Goal: Task Accomplishment & Management: Use online tool/utility

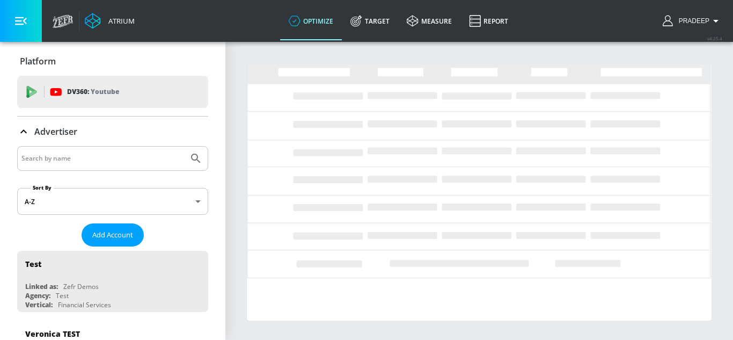
drag, startPoint x: 0, startPoint y: 0, endPoint x: 83, endPoint y: 161, distance: 180.9
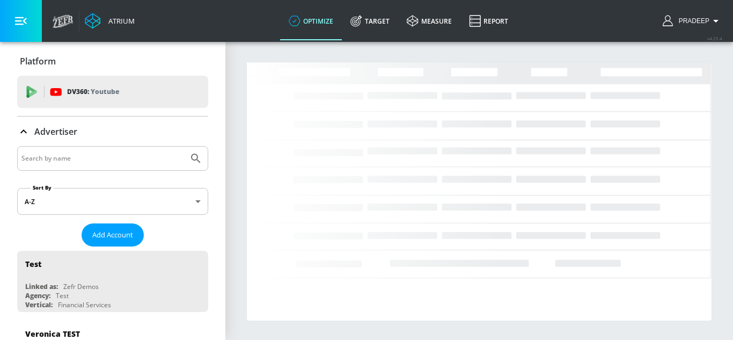
click at [83, 161] on input "Search by name" at bounding box center [102, 158] width 163 height 14
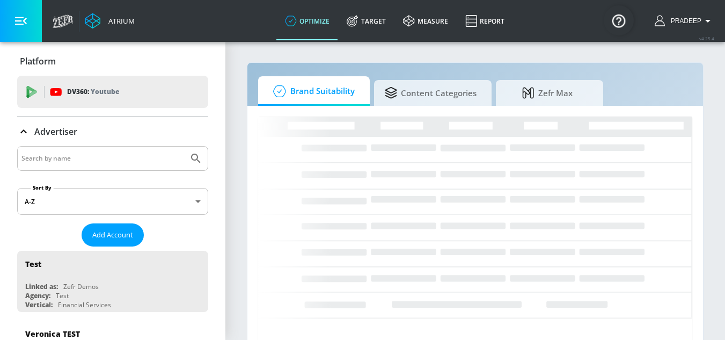
paste input "Coca-Cola Pakistan (YouTube) - GoogleAds"
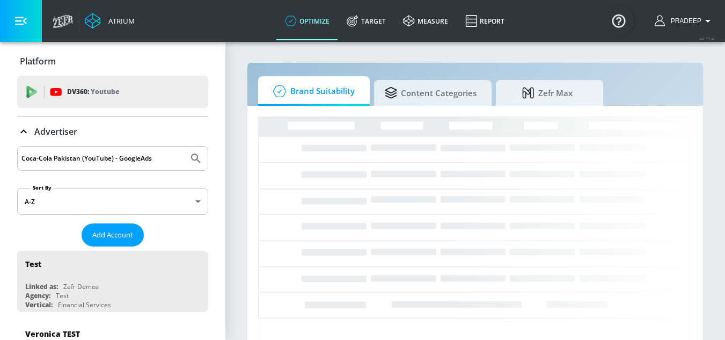
type input "Coca-Cola Pakistan (YouTube) - GoogleAds"
click at [184, 158] on button "Submit Search" at bounding box center [196, 158] width 24 height 24
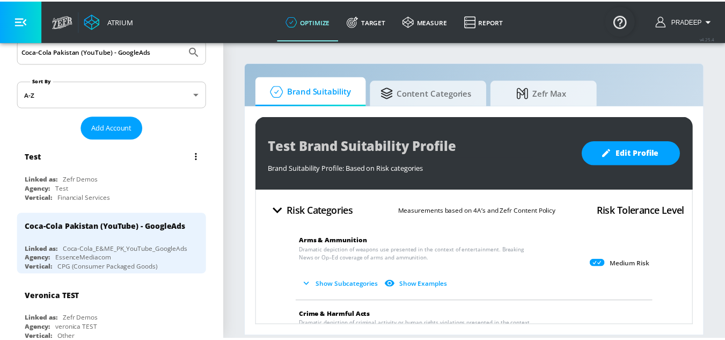
scroll to position [107, 0]
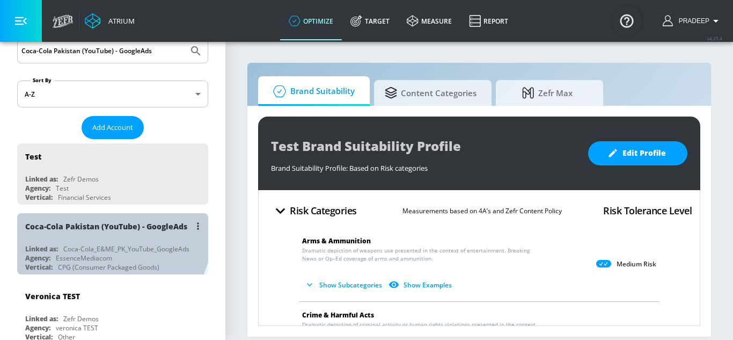
click at [83, 223] on div "Coca-Cola Pakistan (YouTube) - GoogleAds" at bounding box center [106, 226] width 162 height 10
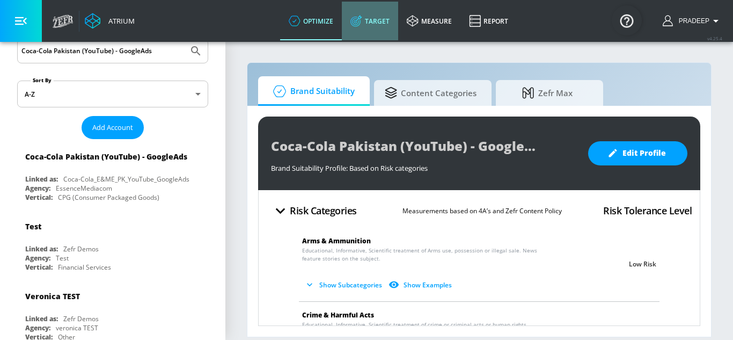
click at [378, 25] on link "Target" at bounding box center [370, 21] width 56 height 39
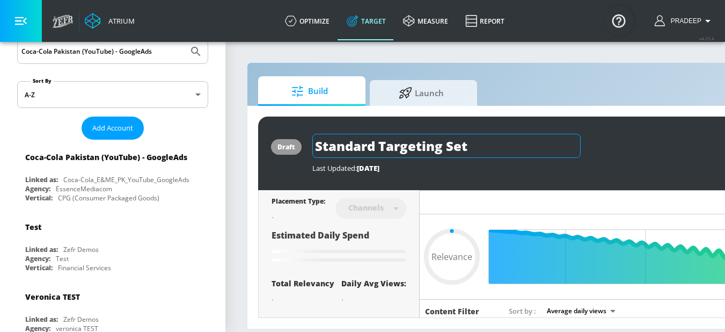
type input "0.05"
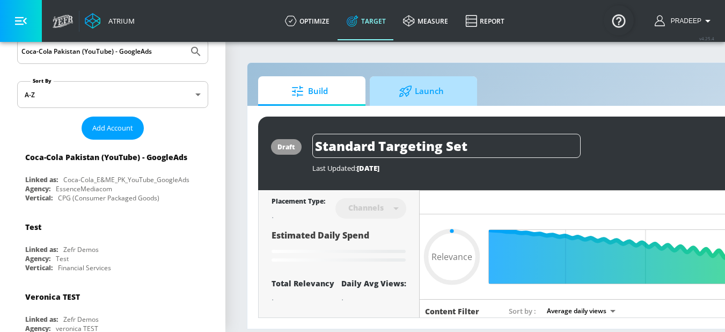
click at [428, 93] on span "Launch" at bounding box center [421, 91] width 82 height 26
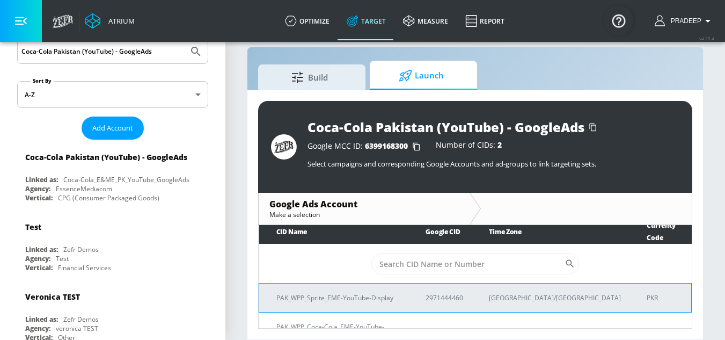
scroll to position [8, 0]
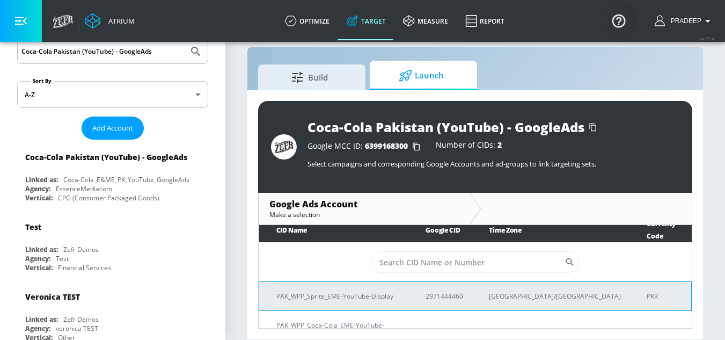
click at [326, 290] on p "PAK_WPP_Sprite_EME-YouTube-Display" at bounding box center [337, 295] width 123 height 11
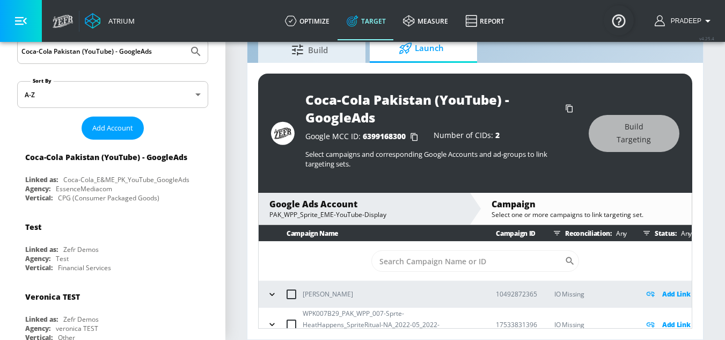
click at [355, 207] on div "Google Ads Account" at bounding box center [363, 204] width 189 height 12
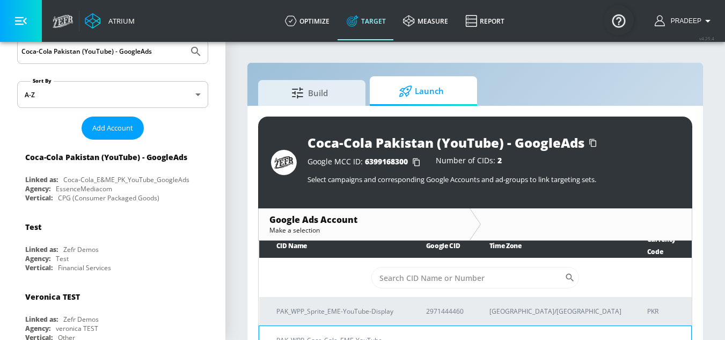
click at [371, 334] on p "PAK_WPP_Coca-Cola_EME-YouTube-Display" at bounding box center [338, 345] width 124 height 23
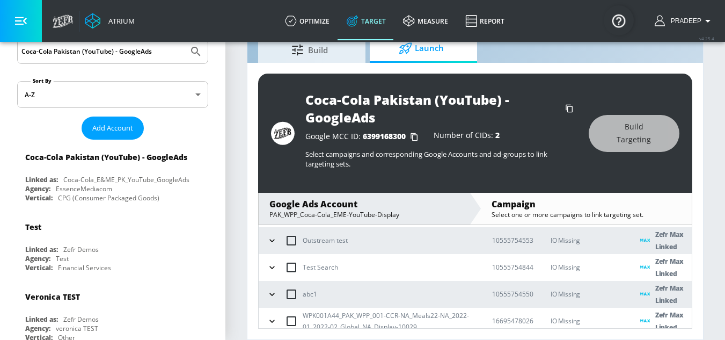
click at [276, 268] on icon "button" at bounding box center [272, 267] width 11 height 11
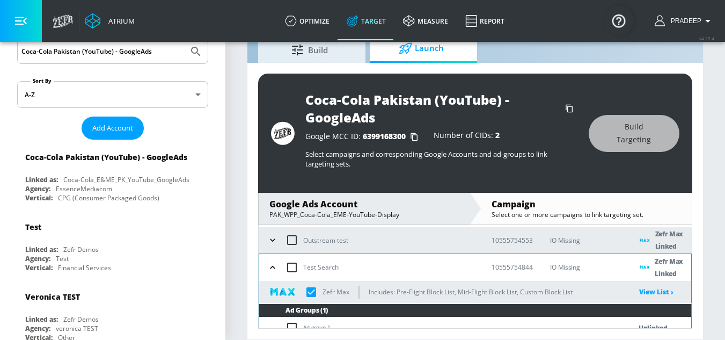
click at [313, 291] on input "checkbox" at bounding box center [311, 292] width 23 height 23
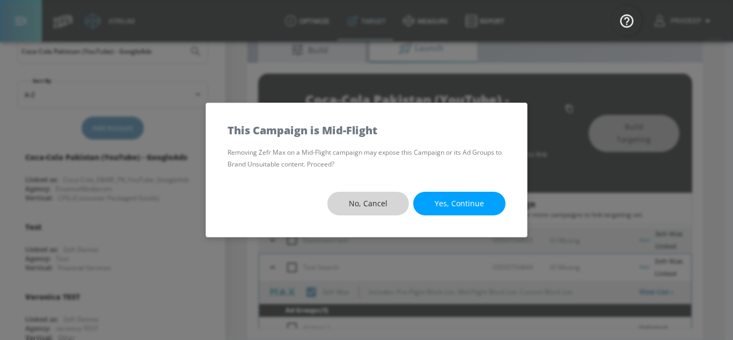
click at [360, 203] on span "No, Cancel" at bounding box center [368, 203] width 39 height 13
checkbox input "true"
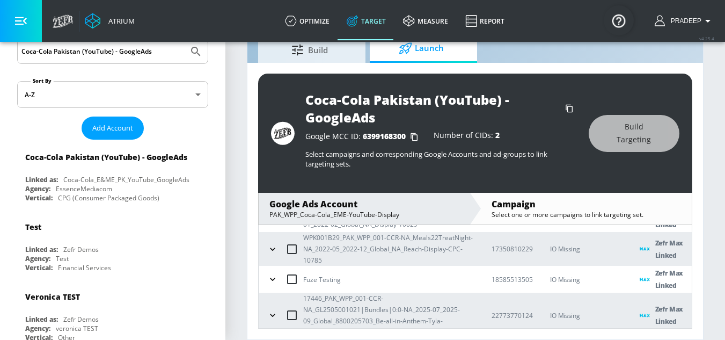
scroll to position [302, 0]
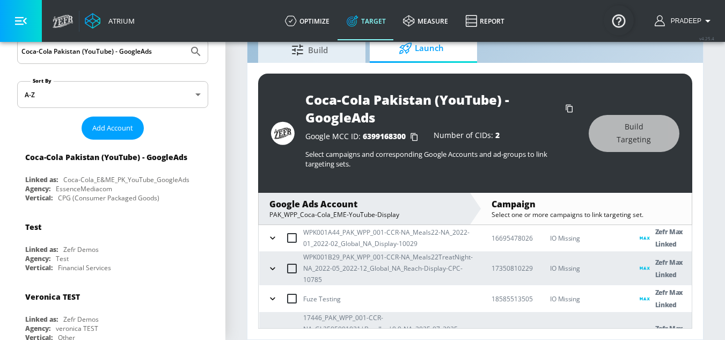
click at [268, 297] on icon "button" at bounding box center [272, 298] width 11 height 11
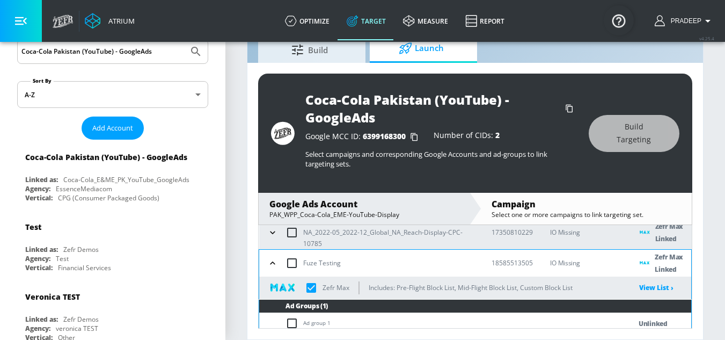
scroll to position [355, 0]
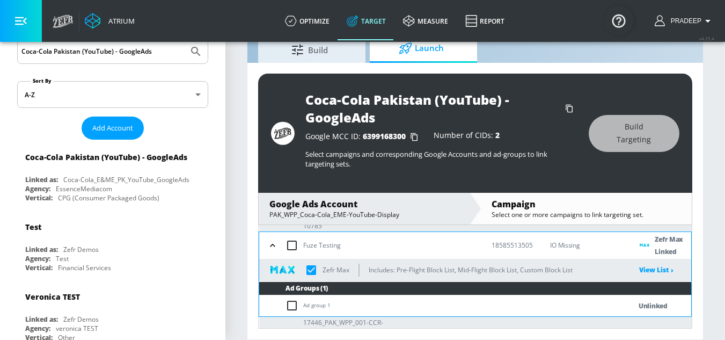
click at [315, 267] on input "checkbox" at bounding box center [311, 270] width 23 height 23
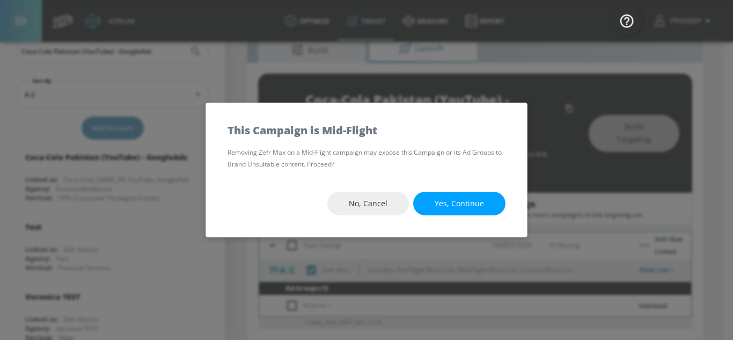
click at [460, 205] on span "Yes, Continue" at bounding box center [459, 203] width 49 height 13
checkbox input "true"
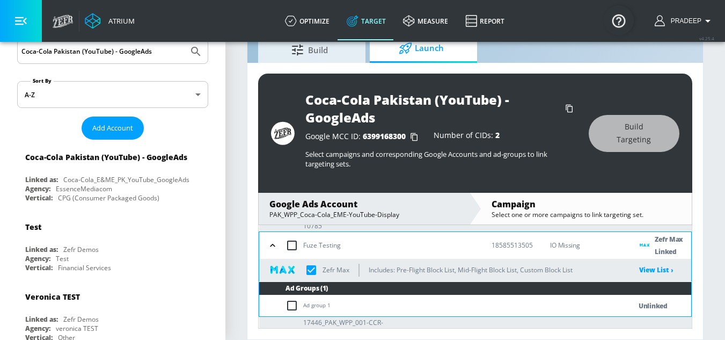
checkbox input "true"
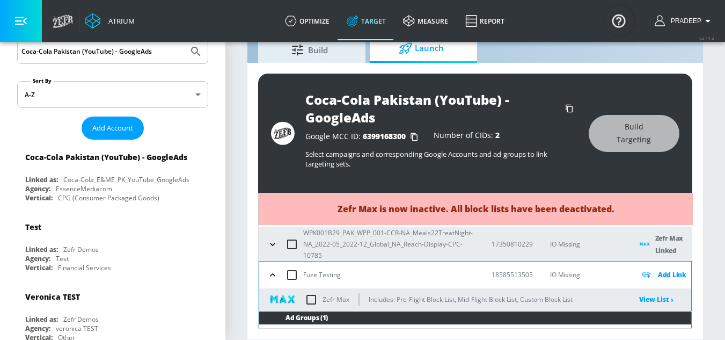
scroll to position [302, 0]
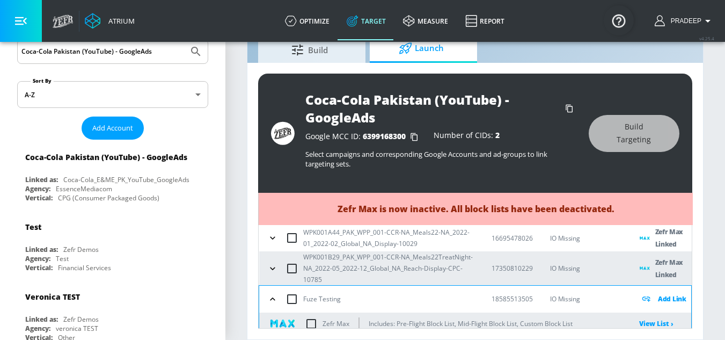
checkbox input "true"
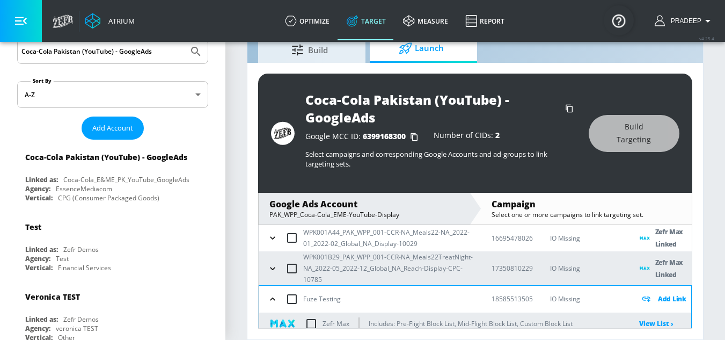
click at [276, 267] on icon "button" at bounding box center [272, 268] width 11 height 11
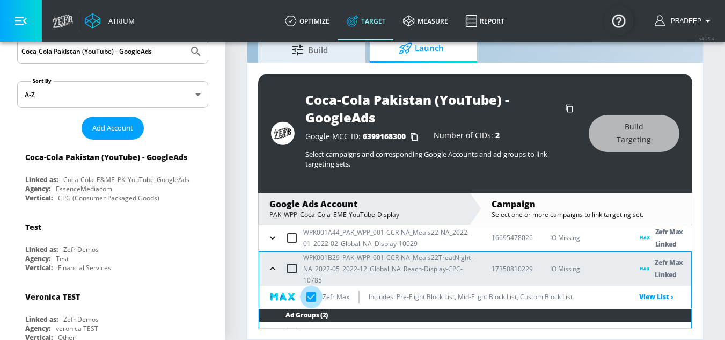
click at [311, 293] on input "checkbox" at bounding box center [311, 296] width 23 height 23
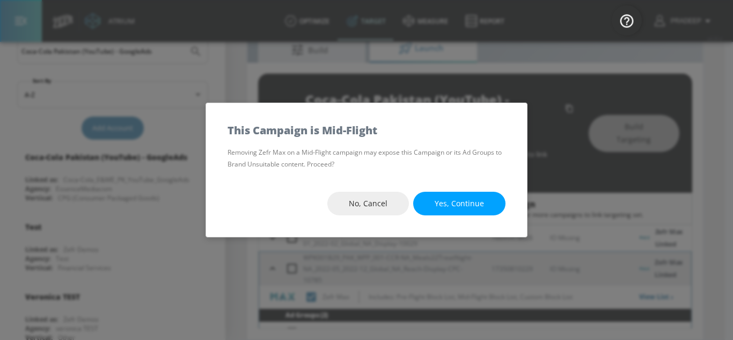
drag, startPoint x: 459, startPoint y: 205, endPoint x: 458, endPoint y: 211, distance: 6.1
click at [460, 205] on span "Yes, Continue" at bounding box center [459, 203] width 49 height 13
checkbox input "true"
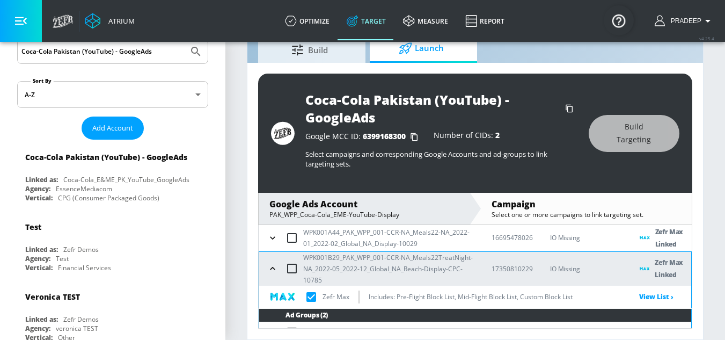
checkbox input "true"
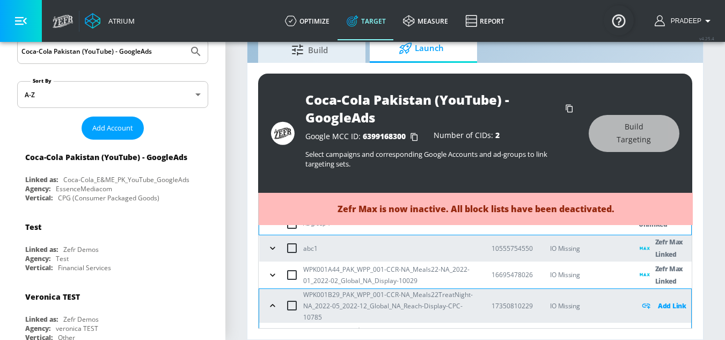
scroll to position [248, 0]
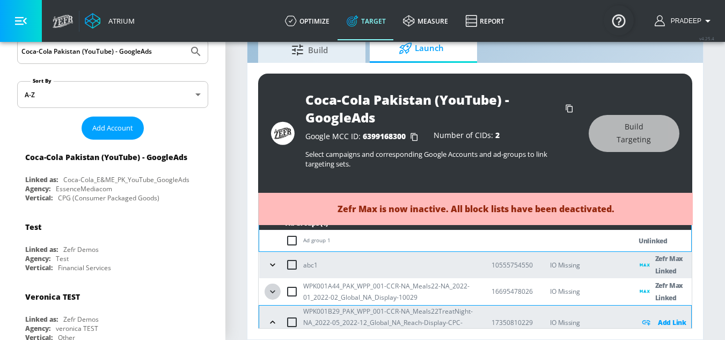
click at [276, 291] on icon "button" at bounding box center [272, 291] width 11 height 11
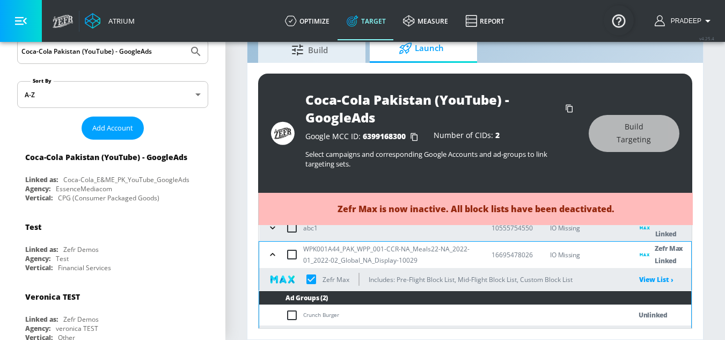
scroll to position [302, 0]
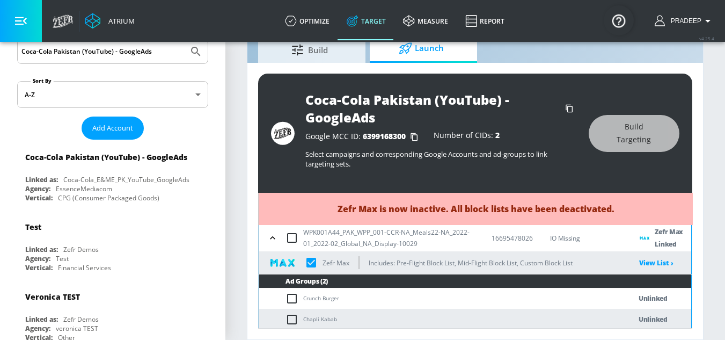
checkbox input "true"
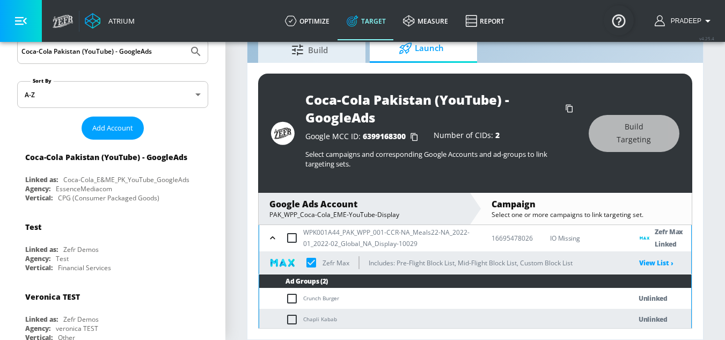
click at [312, 259] on input "checkbox" at bounding box center [311, 262] width 23 height 23
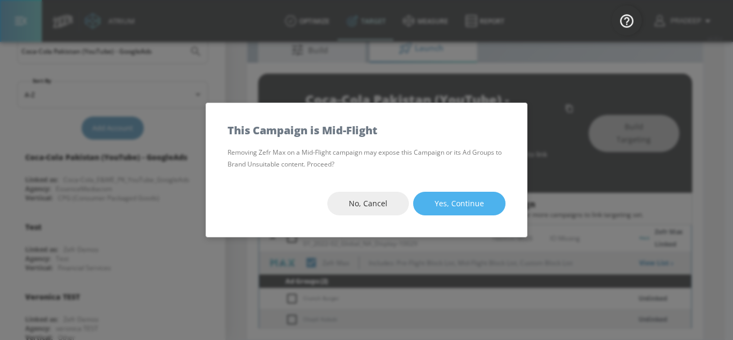
click at [459, 206] on span "Yes, Continue" at bounding box center [459, 203] width 49 height 13
checkbox input "true"
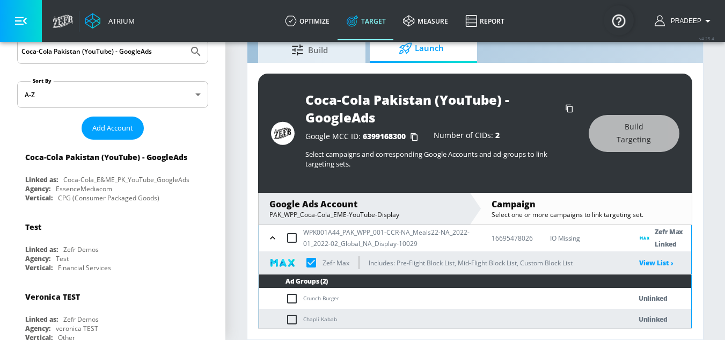
checkbox input "true"
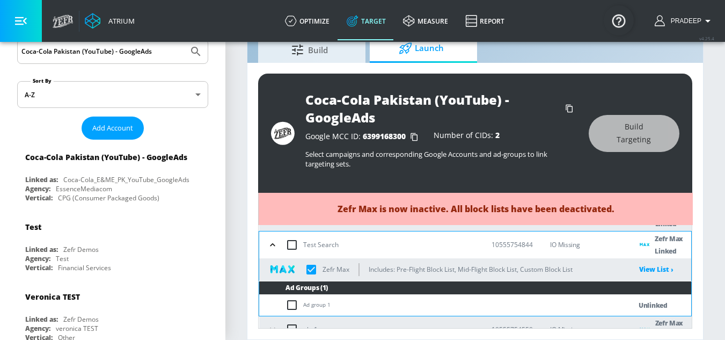
scroll to position [194, 0]
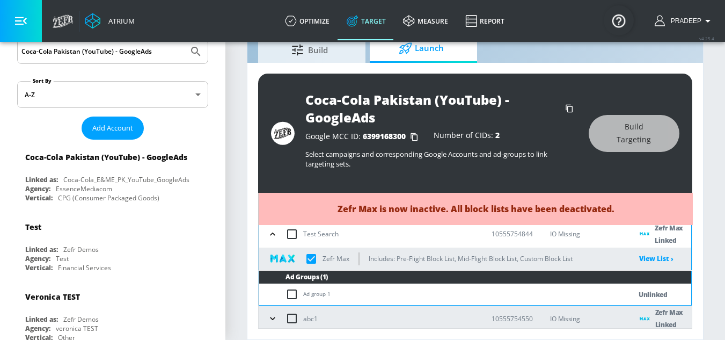
click at [310, 318] on p "abc1" at bounding box center [310, 318] width 14 height 11
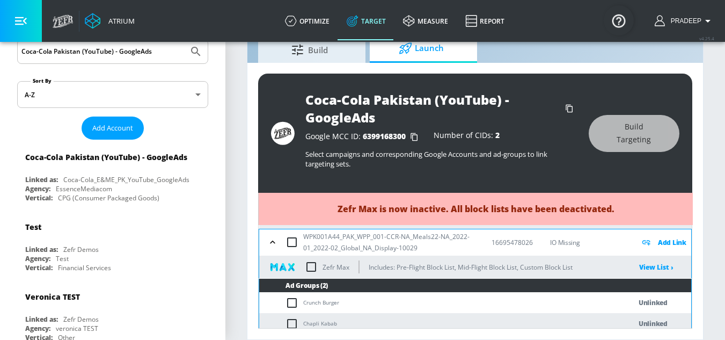
checkbox input "true"
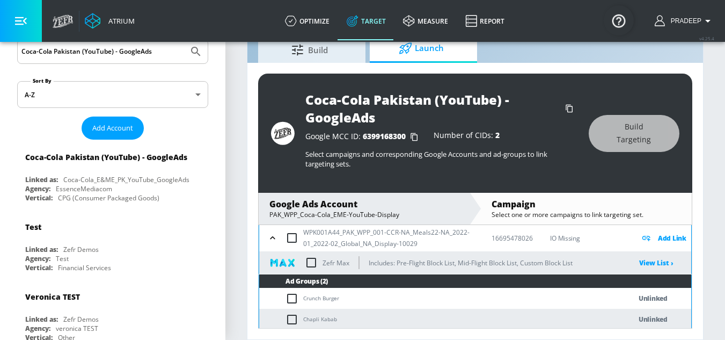
scroll to position [248, 0]
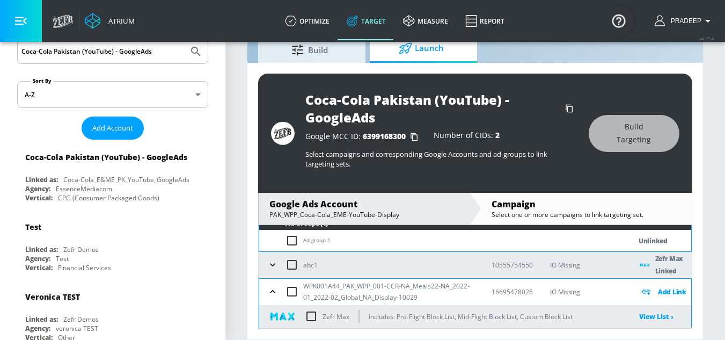
click at [275, 263] on icon "button" at bounding box center [272, 264] width 11 height 11
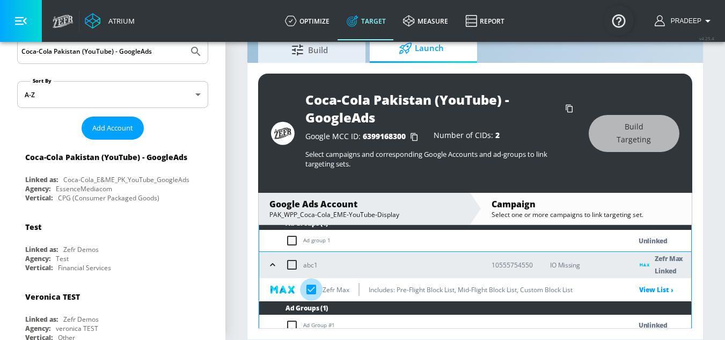
click at [312, 288] on input "checkbox" at bounding box center [311, 289] width 23 height 23
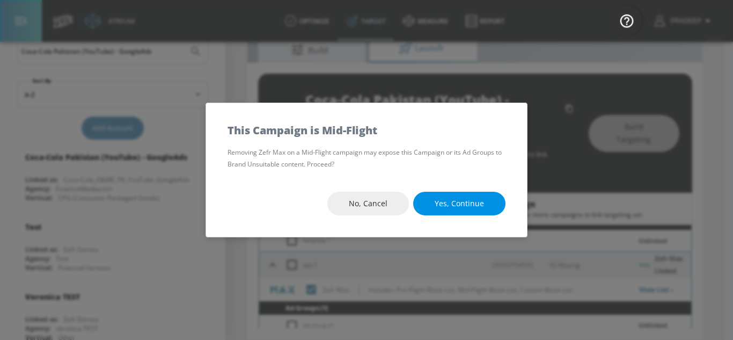
click at [469, 200] on span "Yes, Continue" at bounding box center [459, 203] width 49 height 13
checkbox input "true"
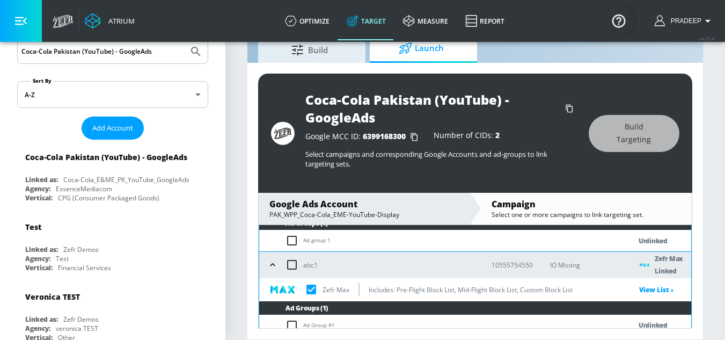
checkbox input "true"
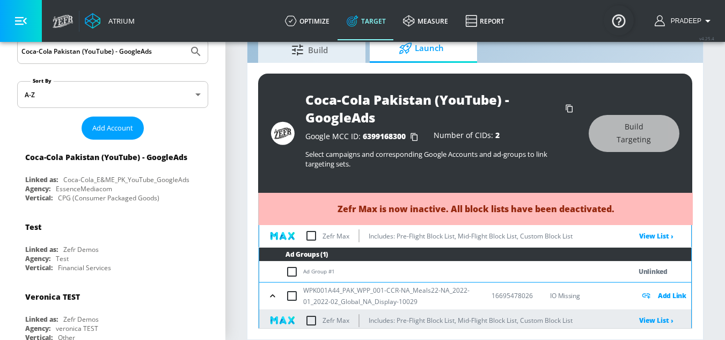
checkbox input "true"
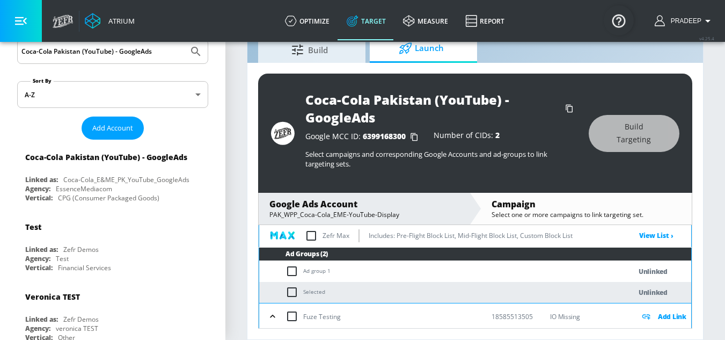
scroll to position [516, 0]
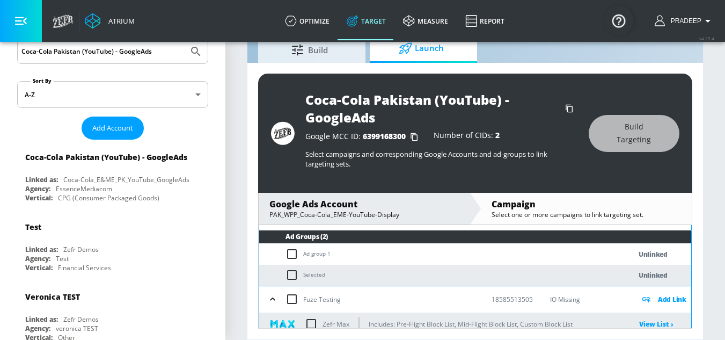
click at [276, 298] on icon "button" at bounding box center [272, 298] width 11 height 11
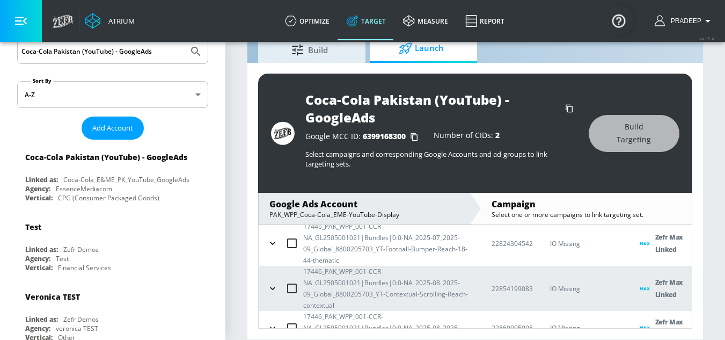
scroll to position [731, 0]
click at [392, 205] on div "Google Ads Account" at bounding box center [363, 204] width 189 height 12
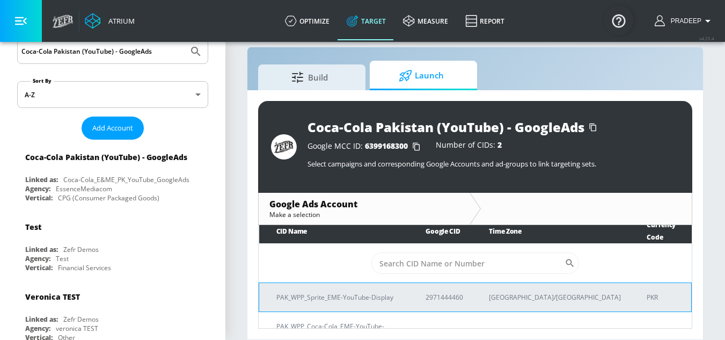
scroll to position [8, 0]
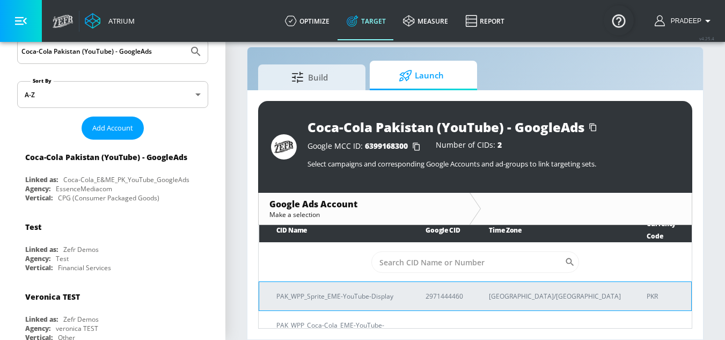
click at [361, 290] on p "PAK_WPP_Sprite_EME-YouTube-Display" at bounding box center [337, 295] width 123 height 11
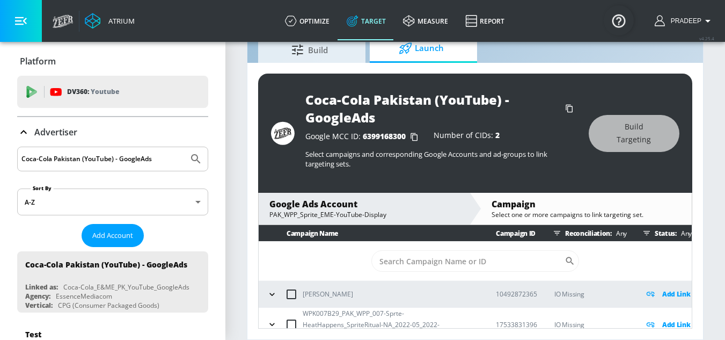
drag, startPoint x: 115, startPoint y: 157, endPoint x: 146, endPoint y: 164, distance: 31.8
click at [115, 157] on input "Coca-Cola Pakistan (YouTube) - GoogleAds" at bounding box center [102, 159] width 163 height 14
paste input "Kraft Heinz_SEA_ID_YouTube"
type input "Kraft Heinz_SEA_ID_YouTube"
click at [189, 159] on icon "Submit Search" at bounding box center [195, 158] width 13 height 13
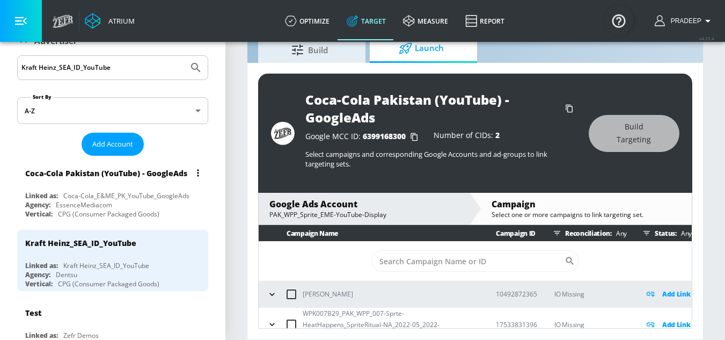
scroll to position [107, 0]
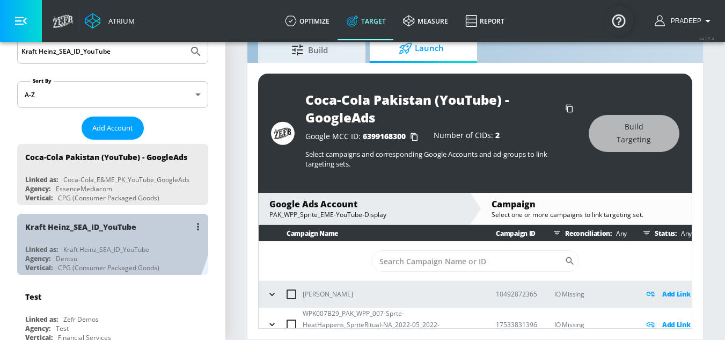
click at [101, 232] on div "Kraft Heinz_SEA_ID_YouTube" at bounding box center [80, 227] width 111 height 10
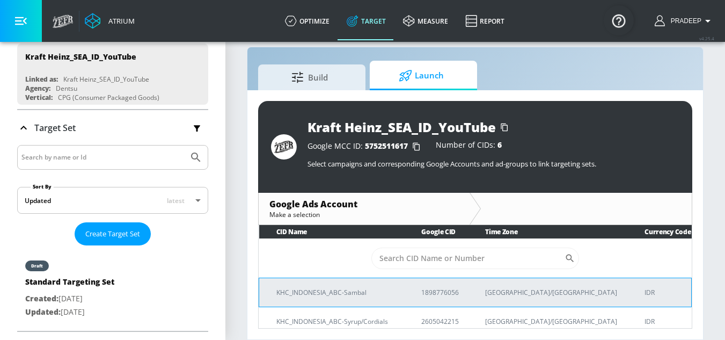
click at [356, 293] on p "KHC_INDONESIA_ABC-Sambal" at bounding box center [335, 292] width 119 height 11
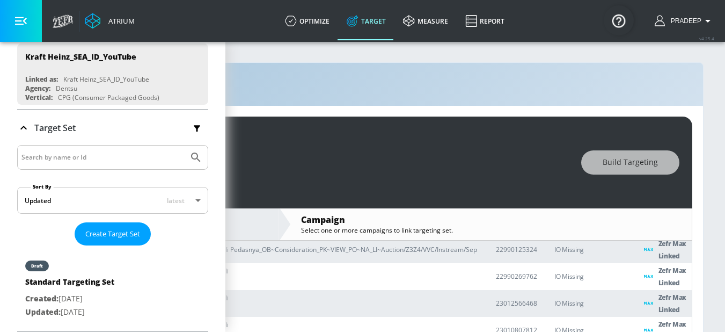
scroll to position [89, 0]
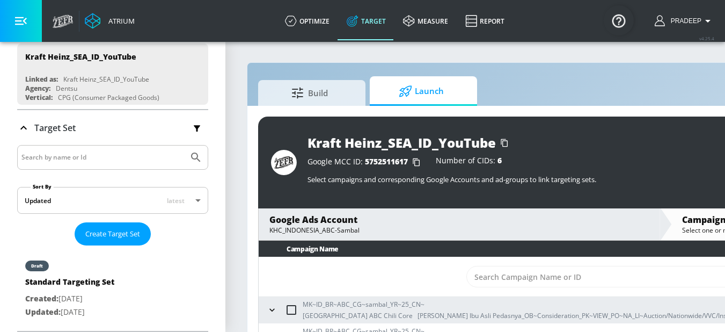
click at [332, 215] on div "Google Ads Account" at bounding box center [458, 220] width 379 height 12
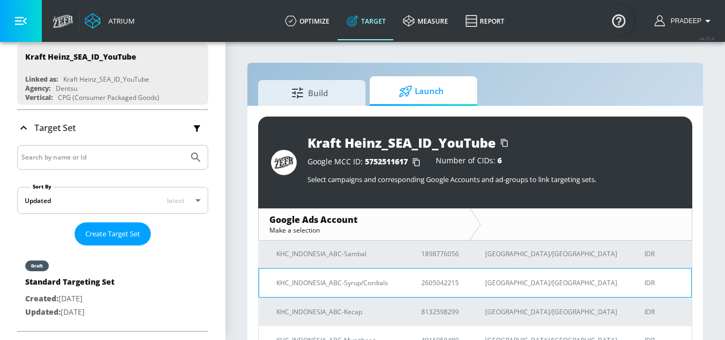
click at [350, 283] on p "KHC_INDONESIA_ABC-Syrup/Cordials" at bounding box center [335, 282] width 119 height 11
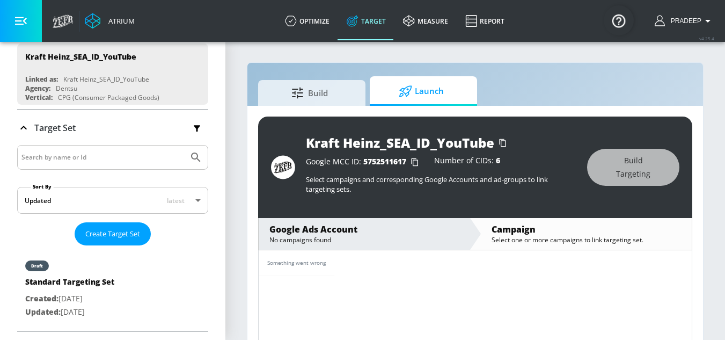
click at [343, 232] on div "Google Ads Account" at bounding box center [363, 229] width 189 height 12
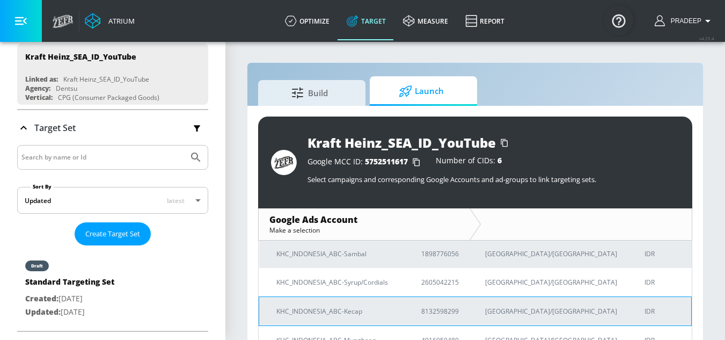
click at [346, 314] on p "KHC_INDONESIA_ABC-Kecap" at bounding box center [335, 310] width 119 height 11
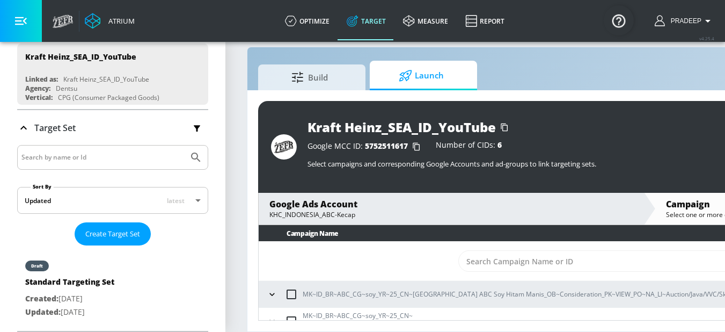
click at [331, 200] on div "Google Ads Account" at bounding box center [450, 204] width 363 height 12
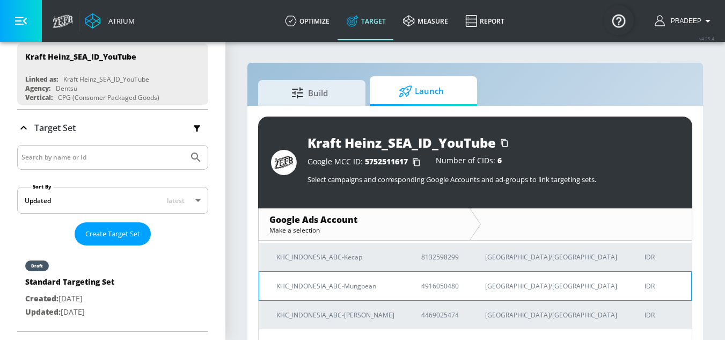
click at [356, 287] on p "KHC_INDONESIA_ABC-Mungbean" at bounding box center [335, 285] width 119 height 11
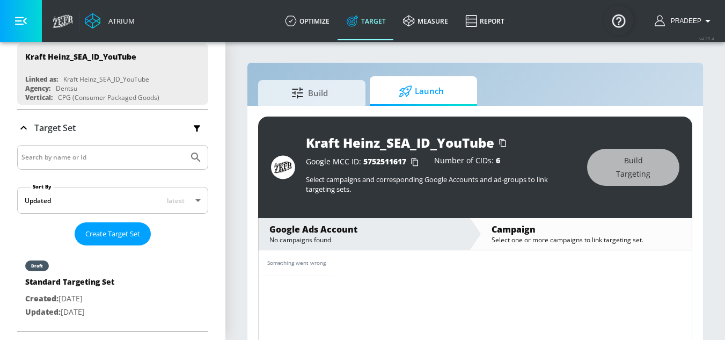
click at [344, 231] on div "Google Ads Account" at bounding box center [363, 229] width 189 height 12
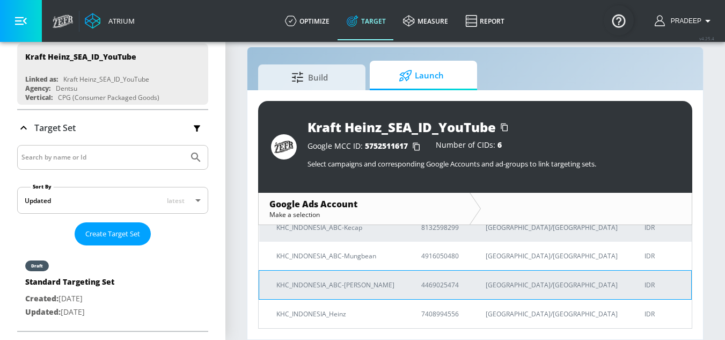
click at [346, 289] on p "KHC_INDONESIA_ABC-[PERSON_NAME]" at bounding box center [335, 284] width 119 height 11
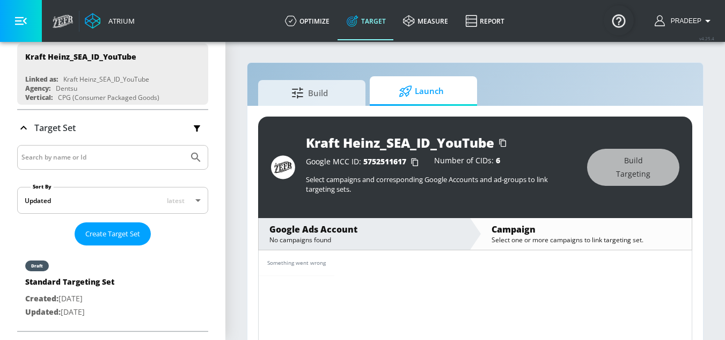
click at [317, 233] on div "Google Ads Account" at bounding box center [363, 229] width 189 height 12
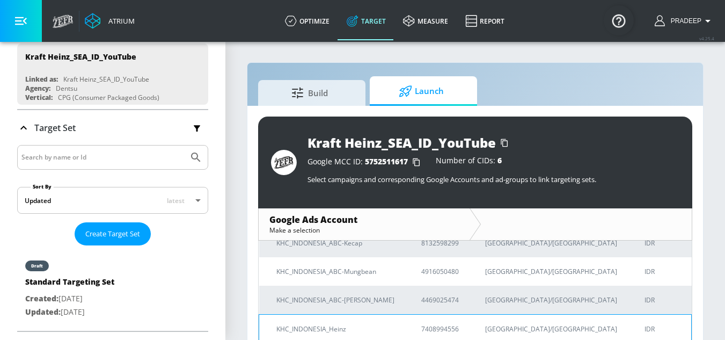
click at [335, 331] on p "KHC_INDONESIA_Heinz" at bounding box center [335, 328] width 119 height 11
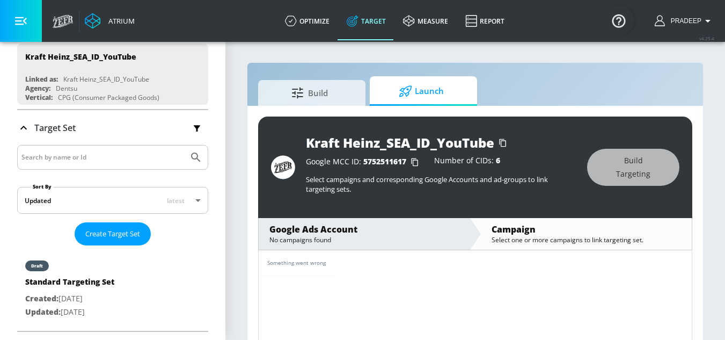
click at [339, 234] on div "Google Ads Account" at bounding box center [363, 229] width 189 height 12
